Goal: Task Accomplishment & Management: Complete application form

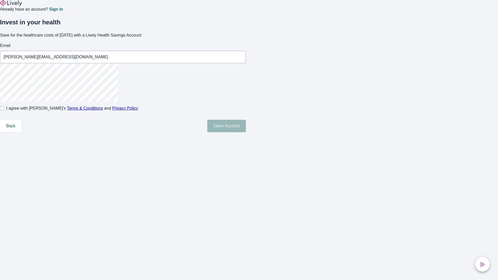
click at [4, 111] on input "I agree with Lively’s Terms & Conditions and Privacy Policy" at bounding box center [2, 108] width 4 height 4
checkbox input "true"
click at [246, 132] on button "Open Account" at bounding box center [226, 126] width 39 height 12
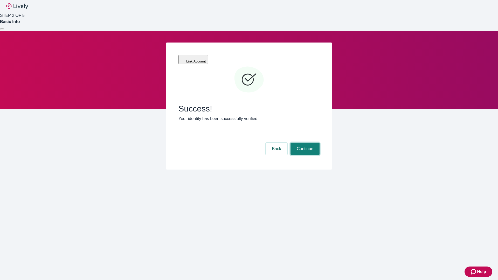
click at [304, 143] on button "Continue" at bounding box center [305, 149] width 29 height 12
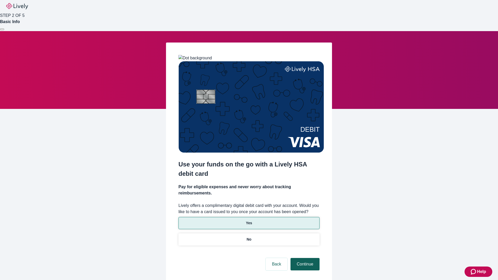
click at [249, 221] on p "Yes" at bounding box center [249, 223] width 6 height 5
click at [304, 258] on button "Continue" at bounding box center [305, 264] width 29 height 12
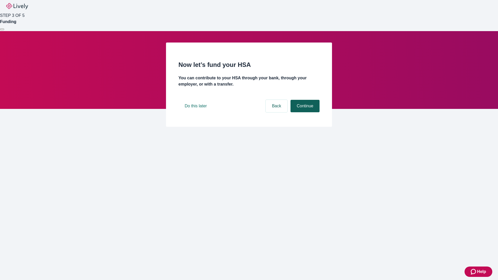
click at [304, 112] on button "Continue" at bounding box center [305, 106] width 29 height 12
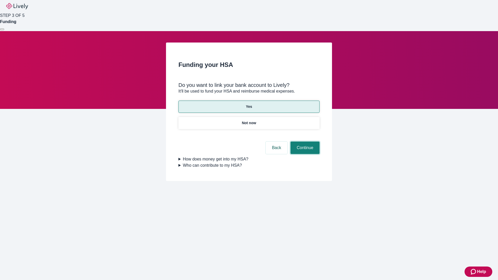
click at [304, 142] on button "Continue" at bounding box center [305, 148] width 29 height 12
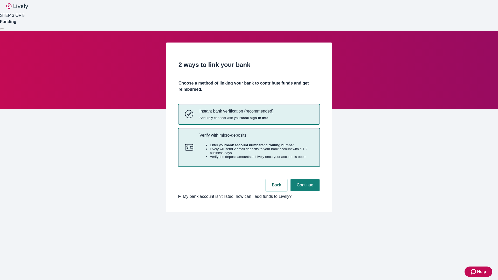
click at [256, 138] on p "Verify with micro-deposits" at bounding box center [257, 135] width 114 height 5
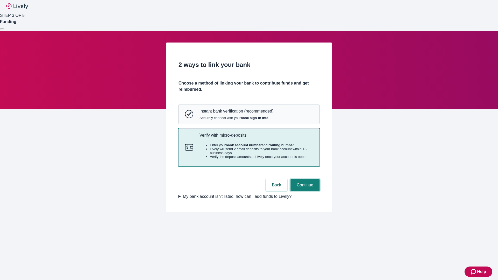
click at [304, 192] on button "Continue" at bounding box center [305, 185] width 29 height 12
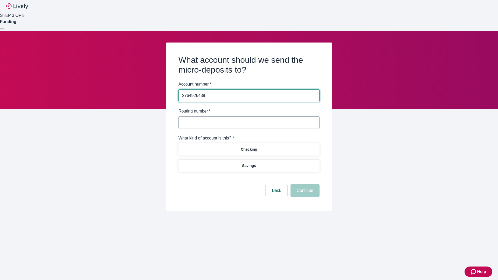
type input "2764926439"
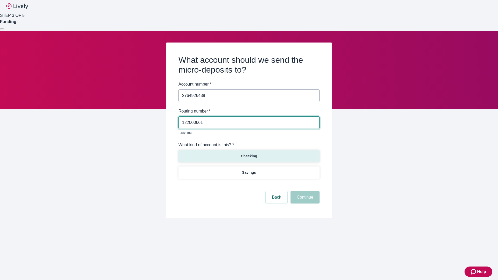
type input "122000661"
click at [249, 154] on p "Checking" at bounding box center [249, 156] width 16 height 5
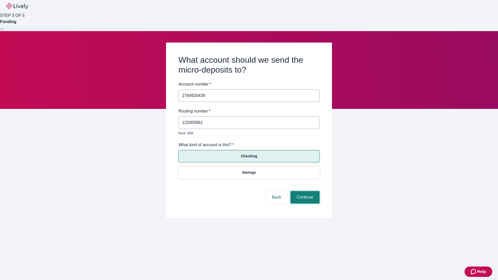
click at [304, 192] on button "Continue" at bounding box center [305, 197] width 29 height 12
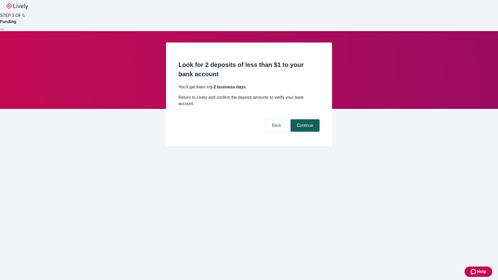
click at [304, 119] on button "Continue" at bounding box center [305, 125] width 29 height 12
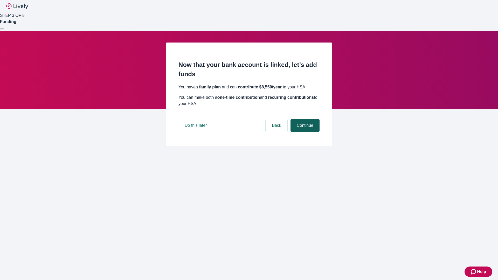
click at [304, 132] on button "Continue" at bounding box center [305, 125] width 29 height 12
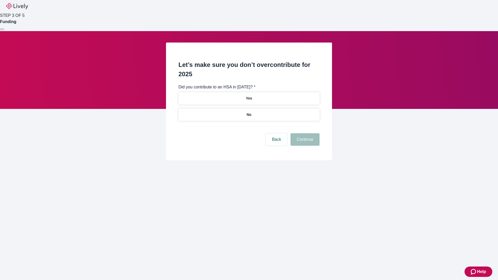
click at [249, 112] on p "No" at bounding box center [249, 114] width 5 height 5
click at [304, 133] on button "Continue" at bounding box center [305, 139] width 29 height 12
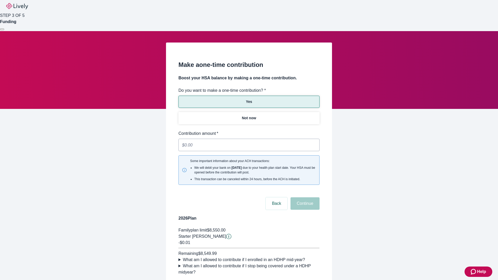
type input "0.01"
click at [304, 197] on button "Continue" at bounding box center [305, 203] width 29 height 12
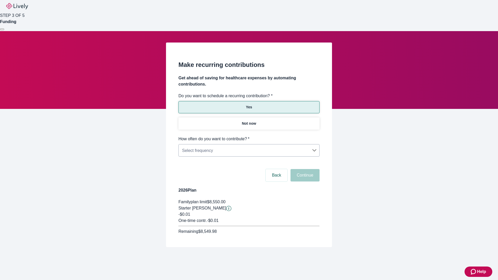
click at [249, 136] on body "Help STEP 3 OF 5 Funding Make recurring contributions Get ahead of saving for h…" at bounding box center [249, 136] width 498 height 272
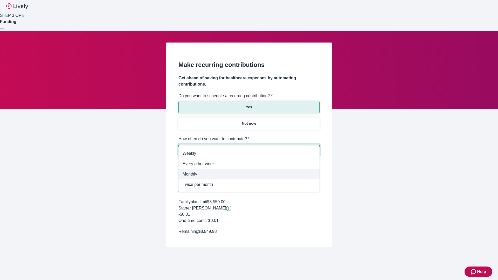
click at [249, 174] on span "Monthly" at bounding box center [249, 174] width 133 height 6
type input "Monthly"
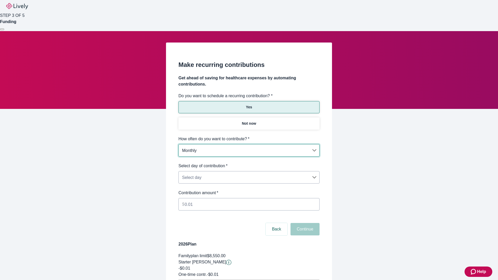
click at [249, 163] on body "Help STEP 3 OF 5 Funding Make recurring contributions Get ahead of saving for h…" at bounding box center [249, 163] width 498 height 326
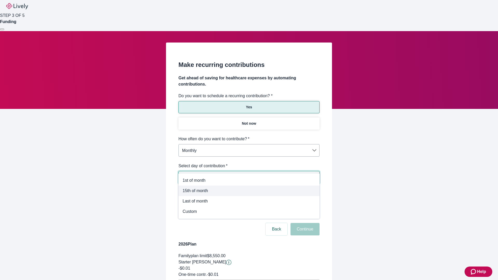
click at [249, 191] on span "15th of month" at bounding box center [249, 191] width 133 height 6
type input "Monthly15th"
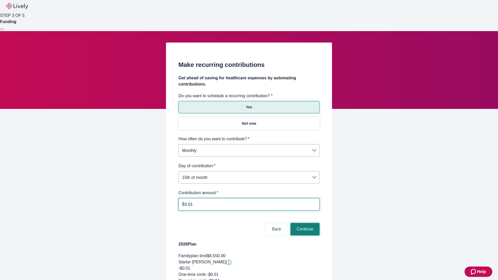
click at [304, 223] on button "Continue" at bounding box center [305, 229] width 29 height 12
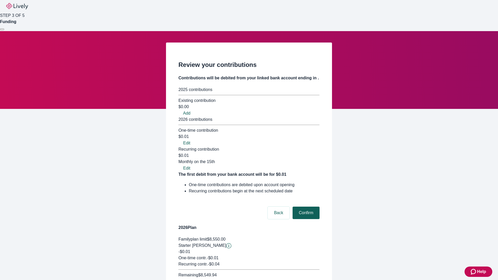
click at [305, 207] on button "Confirm" at bounding box center [306, 213] width 27 height 12
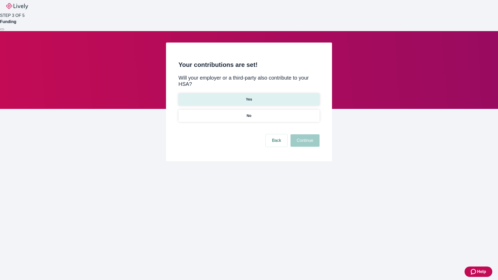
click at [249, 97] on p "Yes" at bounding box center [249, 99] width 6 height 5
click at [304, 134] on button "Continue" at bounding box center [305, 140] width 29 height 12
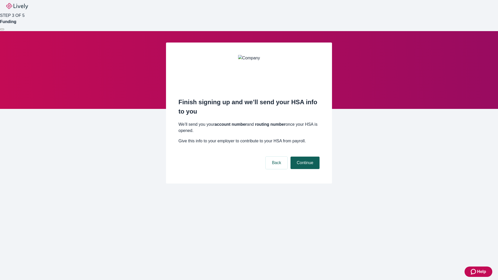
click at [304, 157] on button "Continue" at bounding box center [305, 163] width 29 height 12
